Goal: Check status: Check status

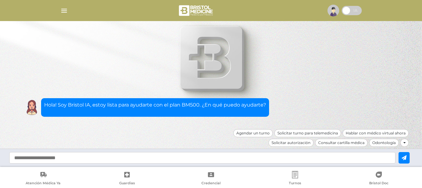
click at [64, 10] on img "button" at bounding box center [64, 11] width 8 height 8
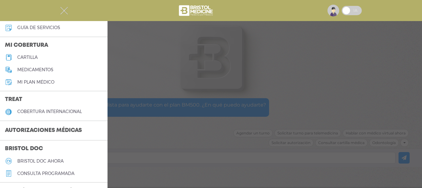
scroll to position [62, 0]
click at [37, 132] on h3 "Autorizaciones médicas" at bounding box center [43, 130] width 87 height 12
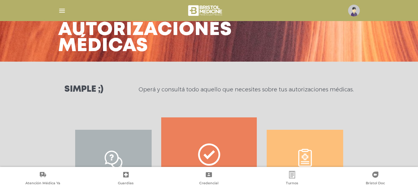
scroll to position [123, 0]
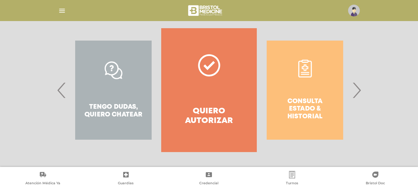
click at [352, 86] on div "Consulta estado & historial" at bounding box center [305, 90] width 96 height 124
click at [354, 86] on span "›" at bounding box center [356, 89] width 12 height 33
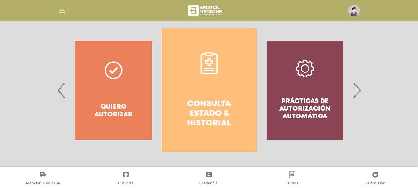
click at [212, 99] on h4 "Consulta estado & historial" at bounding box center [209, 113] width 73 height 29
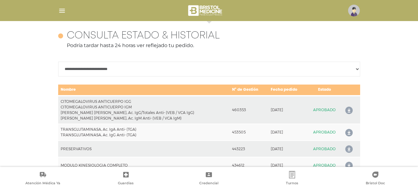
scroll to position [275, 0]
